Goal: Communication & Community: Share content

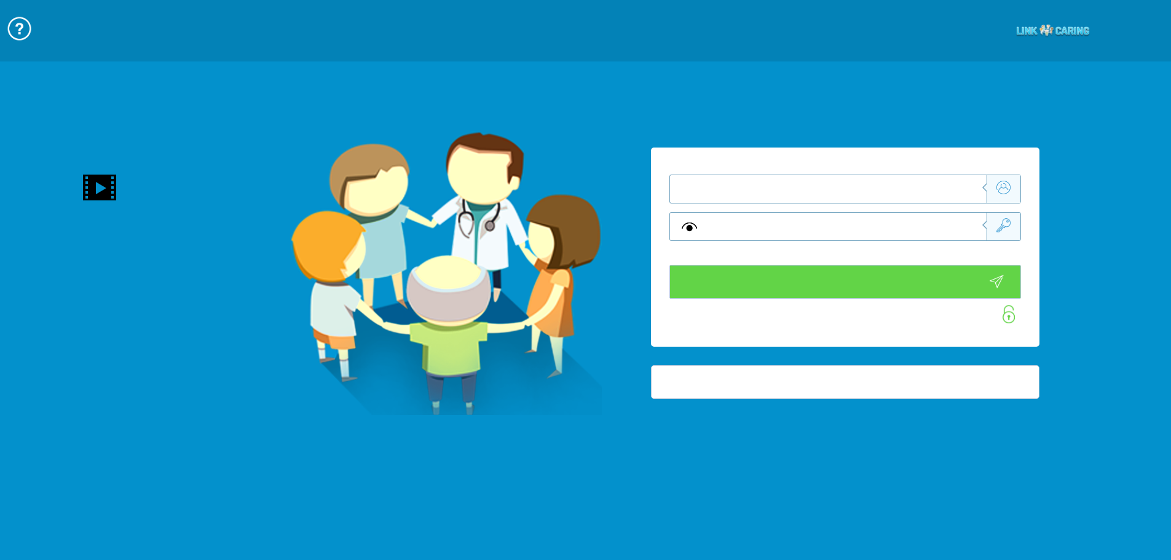
type input "התחבר עכשיו"
type input "עדיין לא? צור חשבון!"
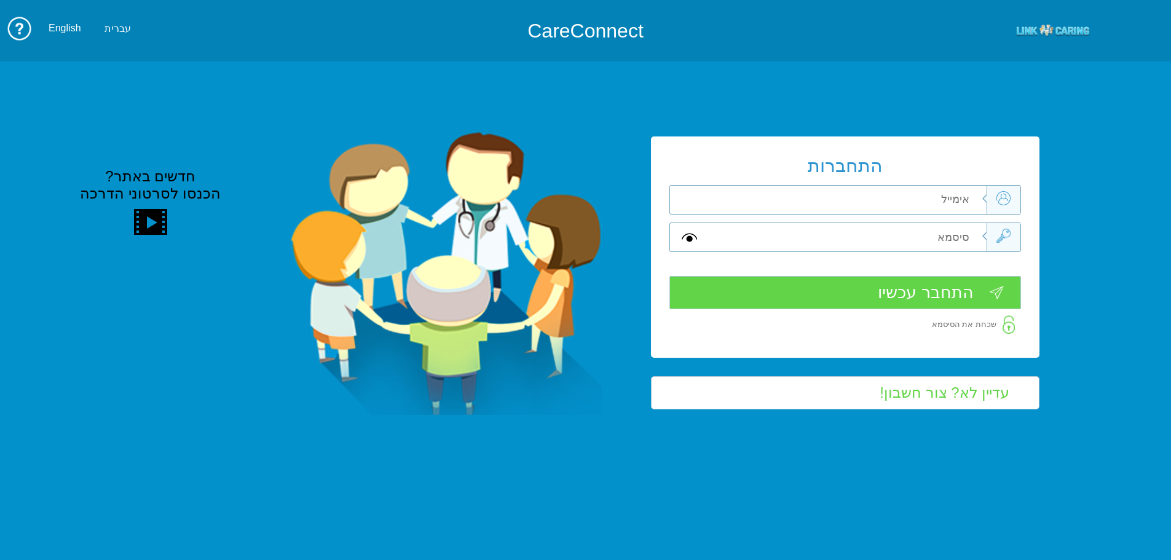
click at [949, 194] on div "התחברות שדה חובה שדה חובה שדה חובה" at bounding box center [845, 246] width 388 height 221
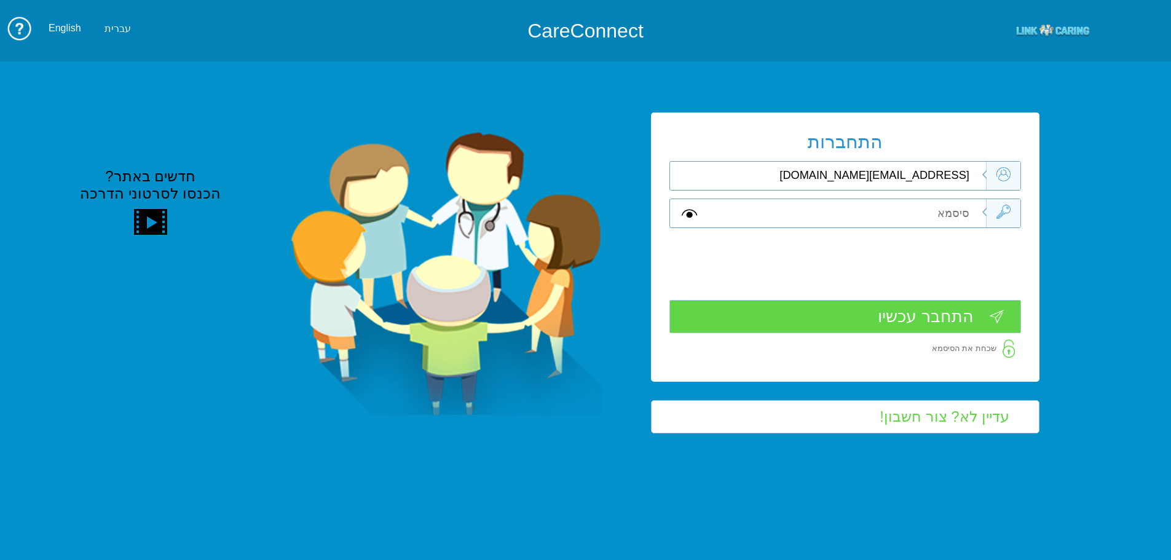
type input "[PERSON_NAME][EMAIL_ADDRESS][DOMAIN_NAME]"
click at [949, 206] on input "text" at bounding box center [847, 213] width 277 height 28
type input "ה"
click at [1000, 314] on input "התחבר עכשיו" at bounding box center [845, 317] width 352 height 34
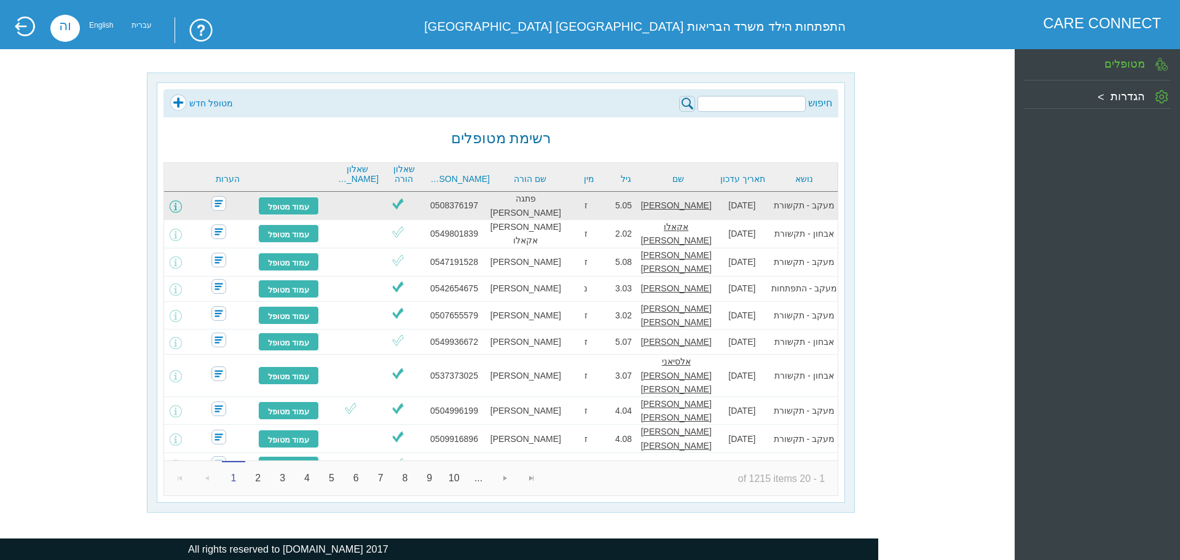
click at [182, 202] on span at bounding box center [176, 206] width 12 height 12
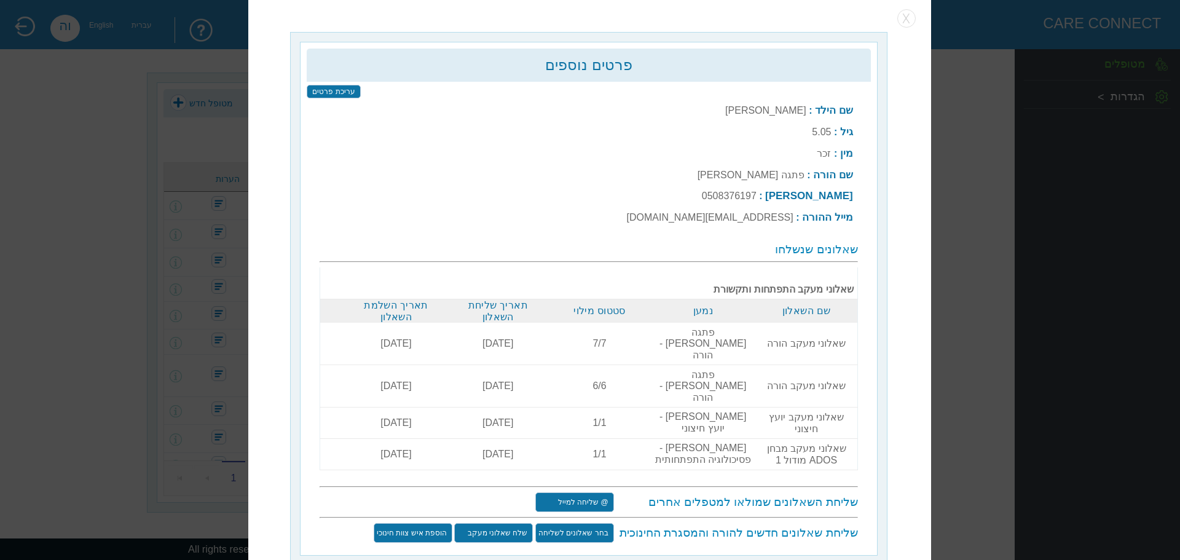
click at [581, 492] on input "@ שליחה למייל" at bounding box center [574, 502] width 79 height 20
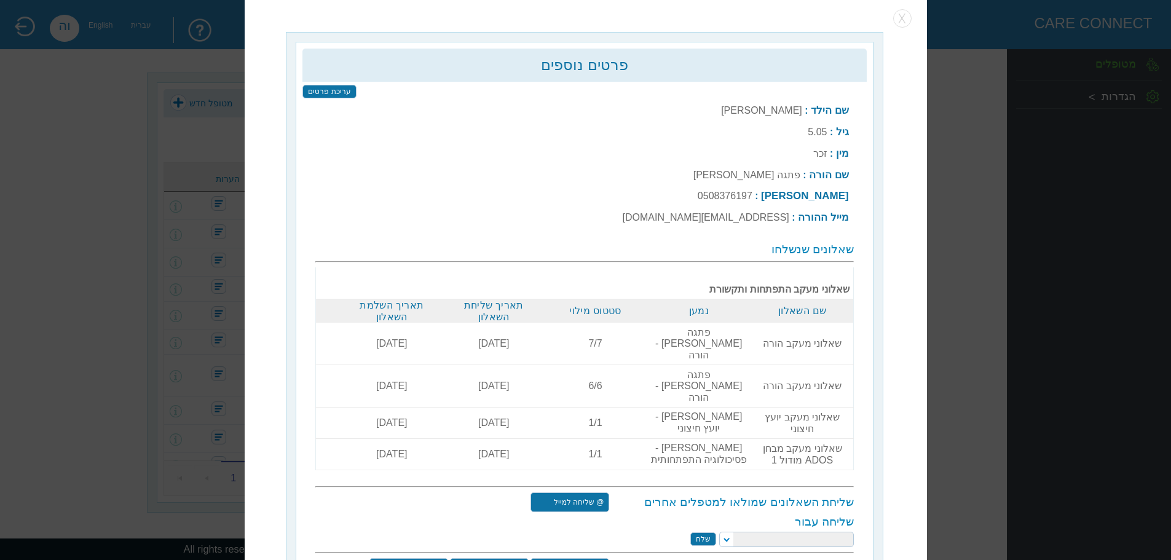
click at [727, 531] on select at bounding box center [786, 538] width 135 height 15
click at [729, 531] on select at bounding box center [786, 538] width 135 height 15
click at [730, 531] on select at bounding box center [786, 538] width 135 height 15
drag, startPoint x: 771, startPoint y: 474, endPoint x: 765, endPoint y: 477, distance: 6.9
click at [771, 531] on select at bounding box center [786, 538] width 135 height 15
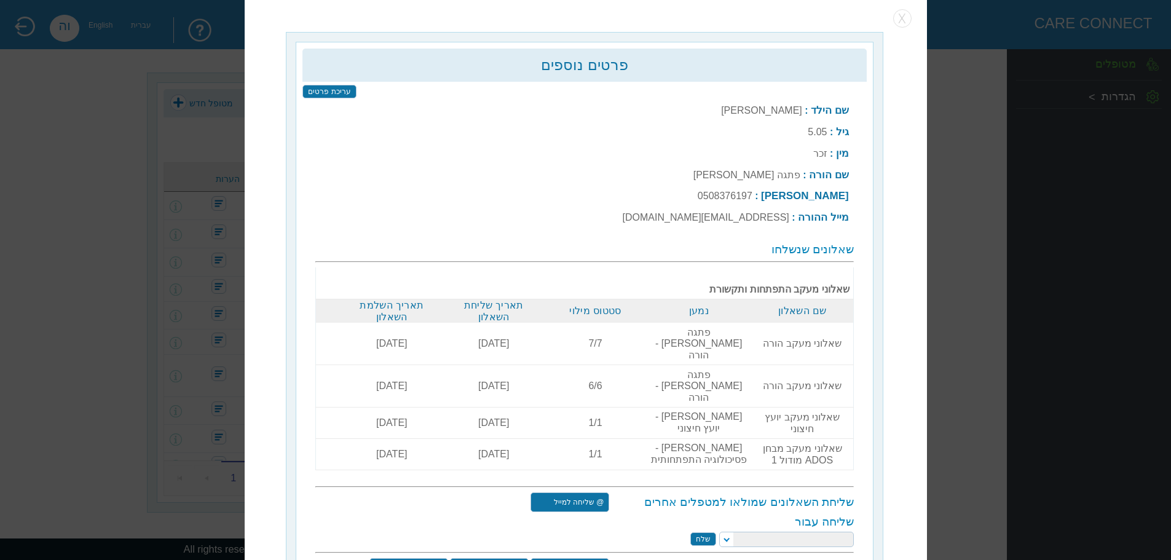
click at [726, 531] on select at bounding box center [786, 538] width 135 height 15
click at [728, 531] on select at bounding box center [786, 538] width 135 height 15
click at [727, 531] on select at bounding box center [786, 538] width 135 height 15
select select "[PERSON_NAME][EMAIL_ADDRESS][DOMAIN_NAME]"
click at [721, 531] on select "[PERSON_NAME] [PERSON_NAME] [PERSON_NAME] [PERSON_NAME] [PERSON_NAME] [PERSON_N…" at bounding box center [786, 538] width 135 height 15
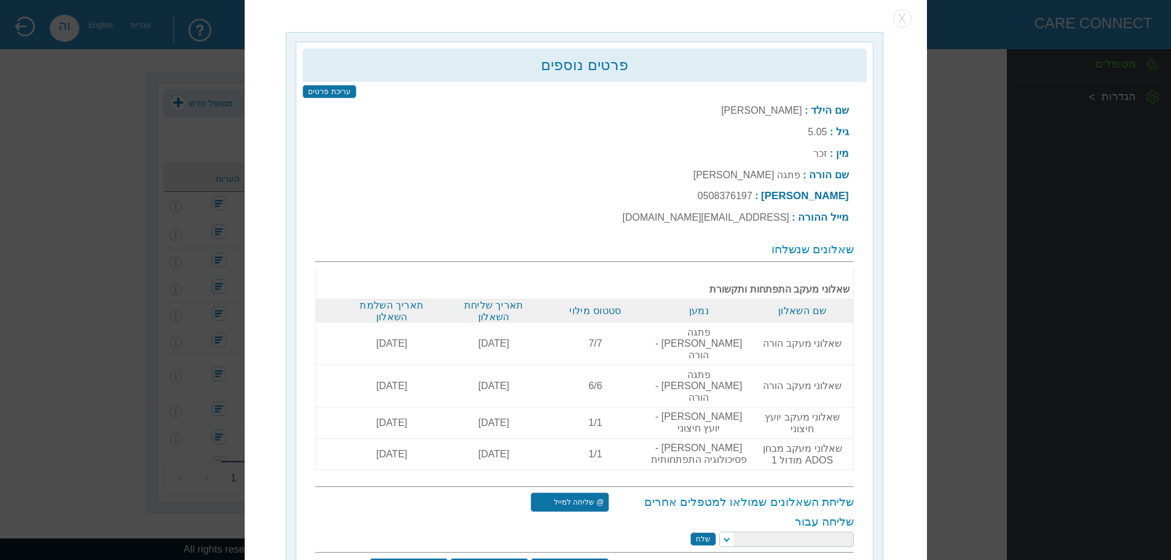
click at [711, 532] on input "שלח" at bounding box center [703, 539] width 26 height 14
